Goal: Information Seeking & Learning: Learn about a topic

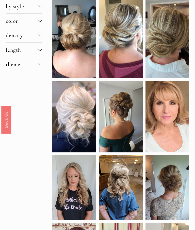
scroll to position [58, 0]
click at [37, 51] on span "length" at bounding box center [22, 50] width 33 height 7
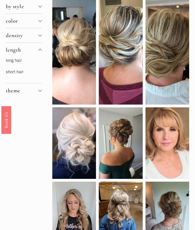
click at [19, 57] on button "length" at bounding box center [24, 50] width 36 height 14
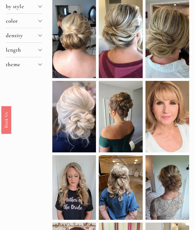
click at [42, 52] on div at bounding box center [40, 50] width 4 height 4
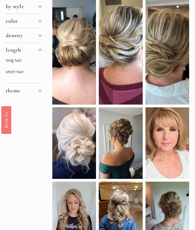
click at [17, 62] on link "long hair" at bounding box center [14, 60] width 16 height 5
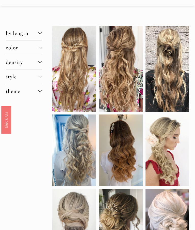
scroll to position [31, 0]
click at [78, 136] on div at bounding box center [74, 149] width 44 height 71
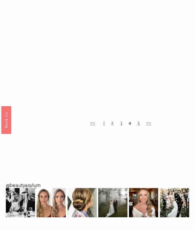
scroll to position [392, 0]
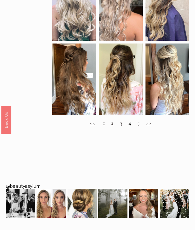
click at [149, 126] on link ">>" at bounding box center [149, 123] width 5 height 7
